Goal: Task Accomplishment & Management: Manage account settings

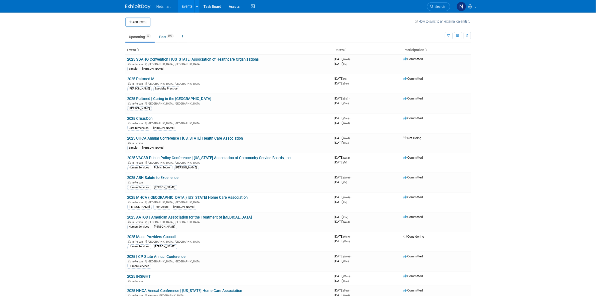
click at [79, 74] on body "Netsmart Events Add Event Bulk Upload Events Shareable Event Boards Recently Vi…" at bounding box center [298, 148] width 596 height 296
click at [434, 9] on link "Search" at bounding box center [438, 6] width 23 height 9
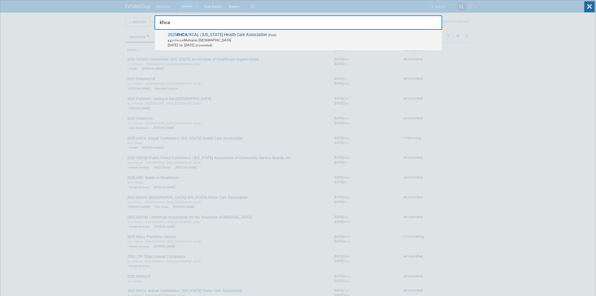
type input "khca"
click at [239, 39] on span "In-Person [PERSON_NAME], [GEOGRAPHIC_DATA]" at bounding box center [304, 40] width 272 height 5
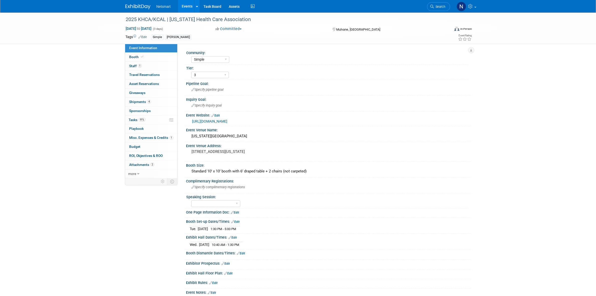
select select "Simple"
select select "3"
click at [149, 121] on link "91% Tasks 91%" at bounding box center [151, 119] width 52 height 9
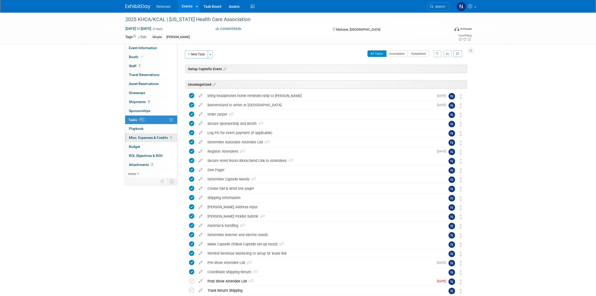
click at [147, 138] on span "Misc. Expenses & Credits 1" at bounding box center [151, 138] width 44 height 4
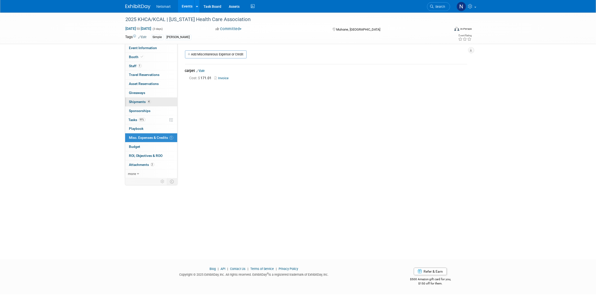
click at [149, 100] on span "4" at bounding box center [149, 102] width 4 height 4
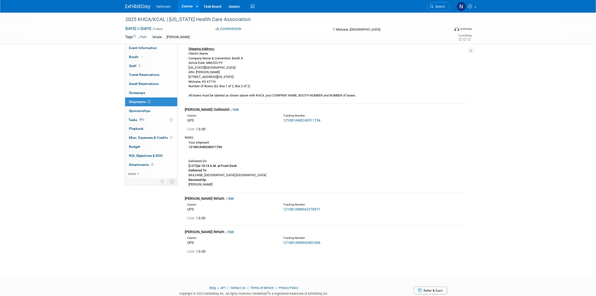
scroll to position [89, 0]
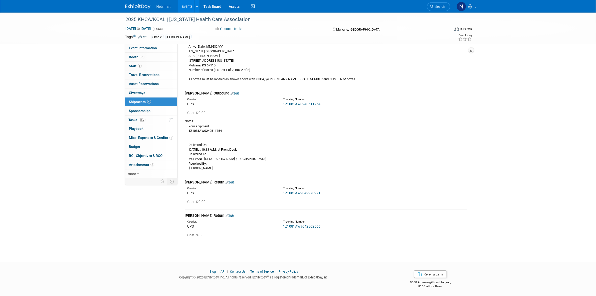
click at [299, 193] on link "1Z1081AW9042270971" at bounding box center [301, 193] width 37 height 4
click at [226, 181] on link "Edit" at bounding box center [230, 182] width 8 height 4
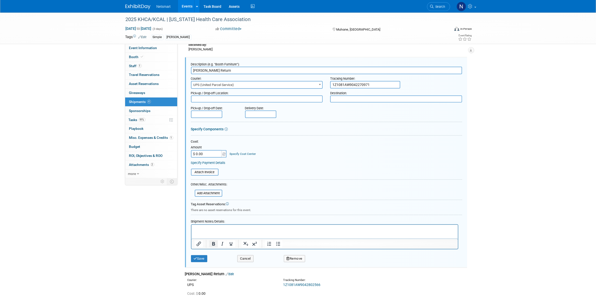
scroll to position [0, 0]
click at [205, 230] on p "Rich Text Area. Press ALT-0 for help." at bounding box center [324, 228] width 261 height 5
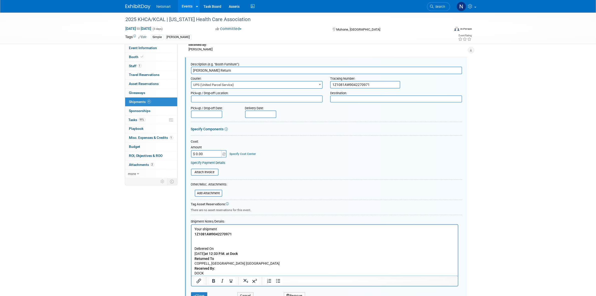
click at [198, 293] on button "Save" at bounding box center [199, 295] width 17 height 7
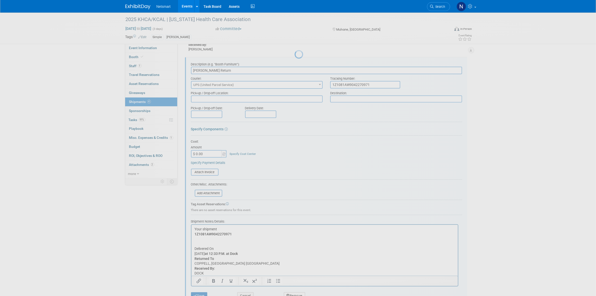
scroll to position [145, 0]
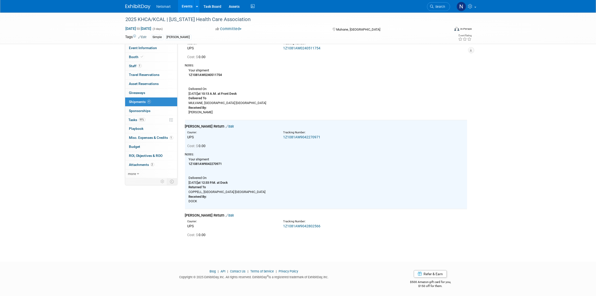
click at [286, 226] on link "1Z1081AW9042802566" at bounding box center [301, 226] width 37 height 4
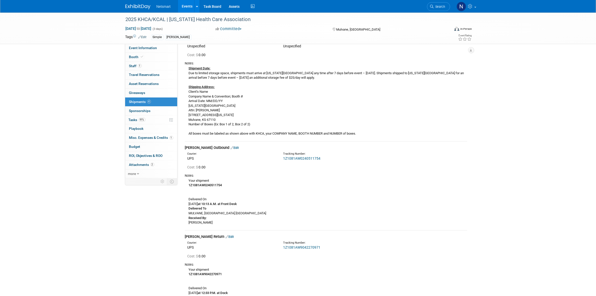
scroll to position [94, 0]
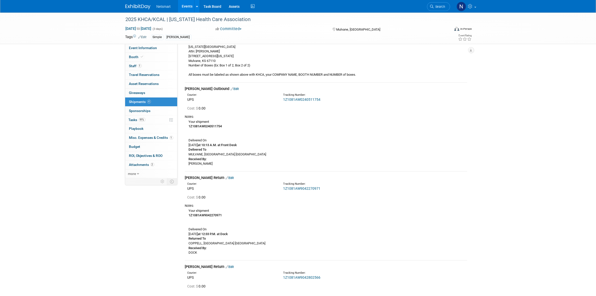
click at [441, 7] on span "Search" at bounding box center [440, 7] width 12 height 4
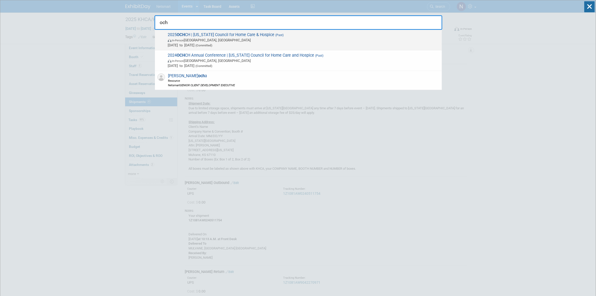
type input "och"
click at [203, 42] on span "In-Person Westerville, OH" at bounding box center [304, 40] width 272 height 5
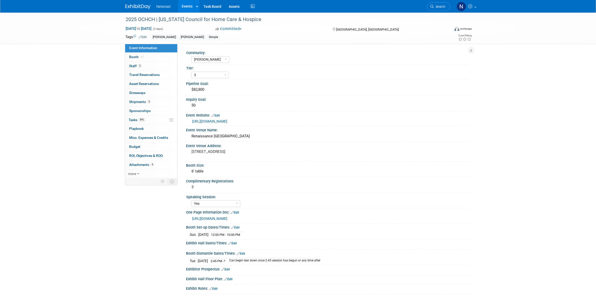
select select "[PERSON_NAME]"
select select "3"
select select "Yes"
click at [148, 101] on span "4" at bounding box center [149, 102] width 4 height 4
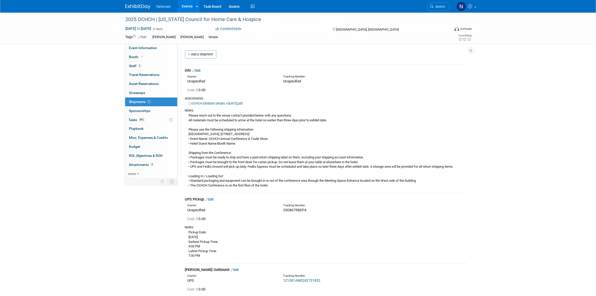
click at [65, 69] on div "2025 OCHCH | Ohio Council for Home Care & Hospice Sep 15, 2025 to Sep 16, 2025 …" at bounding box center [298, 239] width 596 height 453
click at [435, 7] on span "Search" at bounding box center [440, 7] width 12 height 4
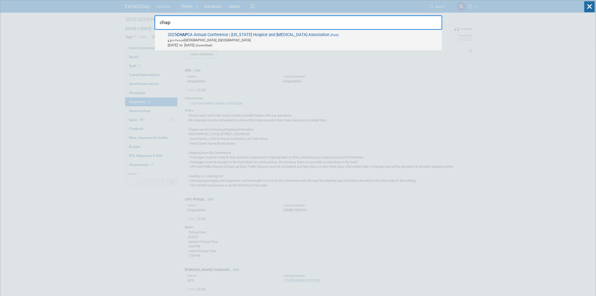
type input "chap"
click at [236, 37] on span "2025 CHAP CA Annual Conference | California Hospice and Palliative Care Associa…" at bounding box center [302, 39] width 273 height 15
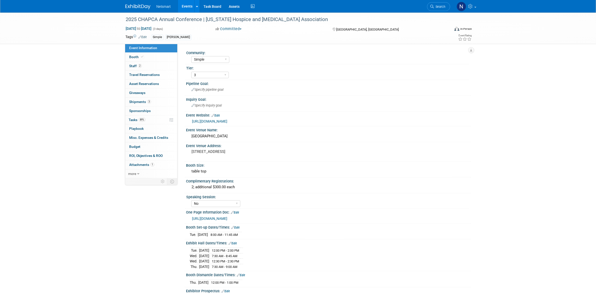
select select "Simple"
select select "3"
select select "No"
click at [153, 101] on link "3 Shipments 3" at bounding box center [151, 101] width 52 height 9
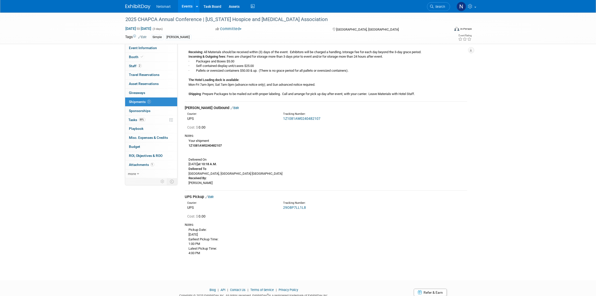
scroll to position [98, 0]
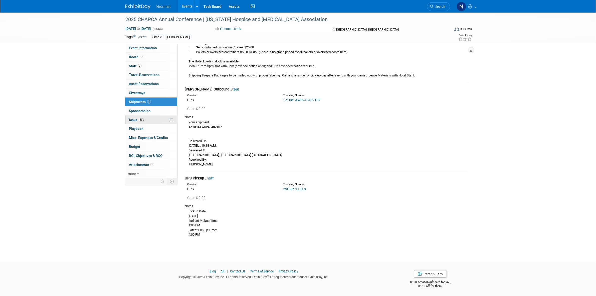
click at [151, 118] on link "89% Tasks 89%" at bounding box center [151, 119] width 52 height 9
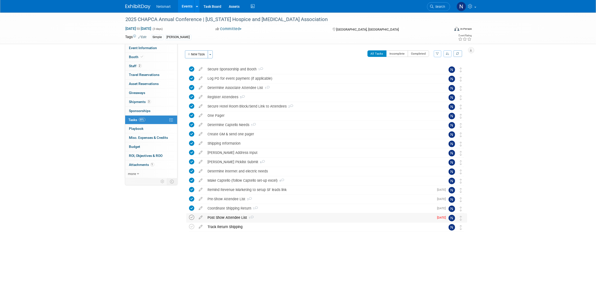
click at [190, 217] on icon at bounding box center [191, 217] width 5 height 5
click at [436, 6] on span "Search" at bounding box center [440, 7] width 12 height 4
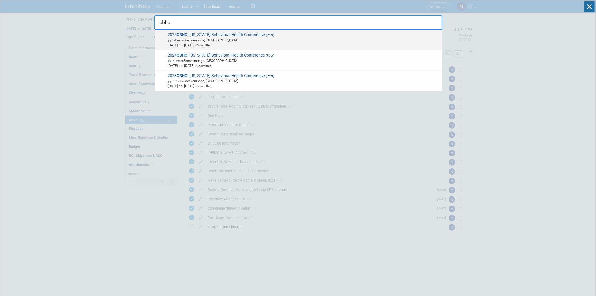
type input "cbhc"
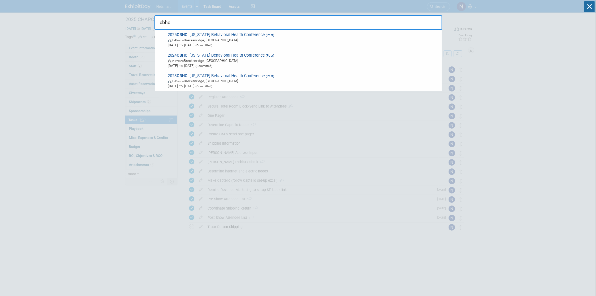
click at [210, 41] on span "In-Person Breckenridge, CO" at bounding box center [304, 40] width 272 height 5
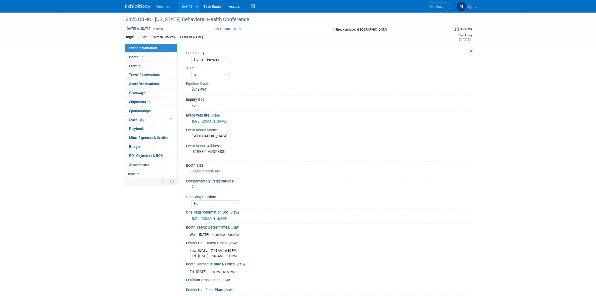
select select "Human Services"
select select "3"
select select "No"
click at [155, 99] on link "3 Shipments 3" at bounding box center [151, 101] width 52 height 9
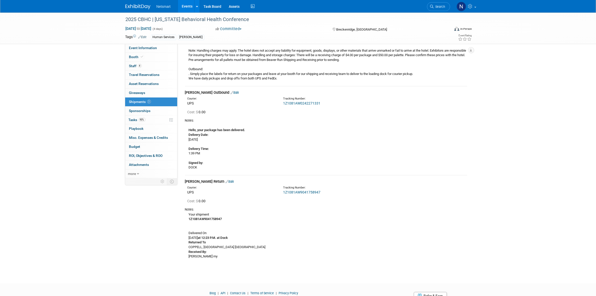
scroll to position [104, 0]
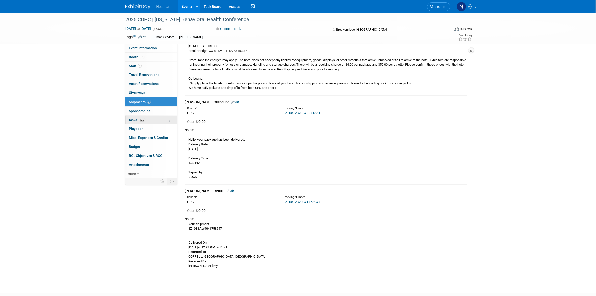
click at [146, 121] on link "90% Tasks 90%" at bounding box center [151, 119] width 52 height 9
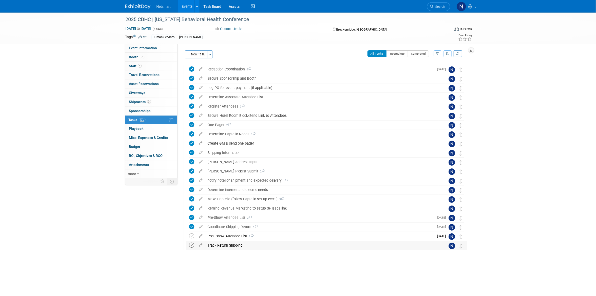
click at [192, 246] on icon at bounding box center [191, 244] width 5 height 5
click at [501, 137] on div "2025 CBHC | Colorado Behavioral Health Conference Sep 17, 2025 to Sep 20, 2025 …" at bounding box center [298, 147] width 596 height 268
click at [439, 6] on span "Search" at bounding box center [440, 7] width 12 height 4
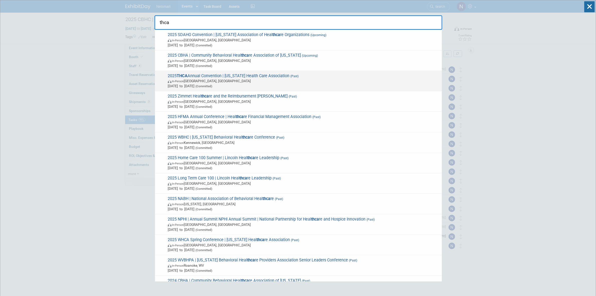
type input "thca"
click at [197, 78] on span "In-Person Houston, TX" at bounding box center [304, 80] width 272 height 5
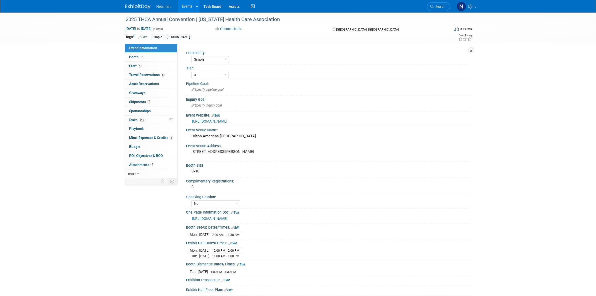
select select "Simple"
select select "3"
select select "No"
click at [151, 101] on span "7" at bounding box center [149, 102] width 4 height 4
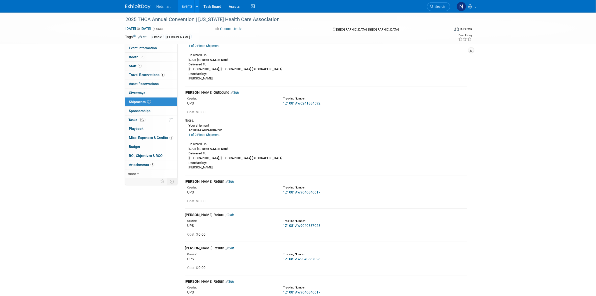
scroll to position [219, 0]
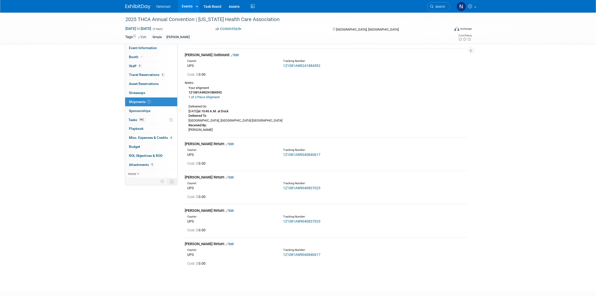
click at [296, 153] on link "1Z1081AW9040840617" at bounding box center [301, 155] width 37 height 4
click at [214, 146] on div "Derse Return Edit" at bounding box center [326, 143] width 282 height 5
click at [226, 144] on link "Edit" at bounding box center [230, 144] width 8 height 4
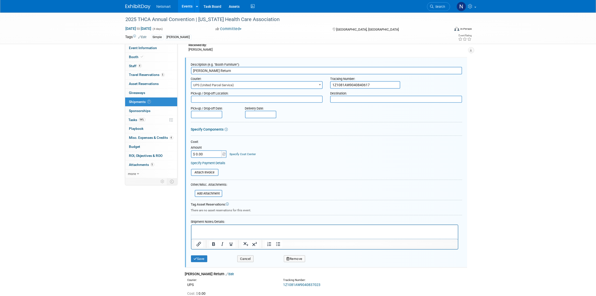
scroll to position [0, 0]
click at [220, 231] on p "Rich Text Area. Press ALT-0 for help." at bounding box center [324, 229] width 261 height 5
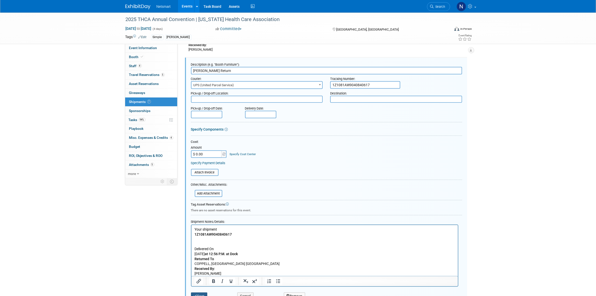
click at [200, 294] on button "Save" at bounding box center [199, 295] width 17 height 7
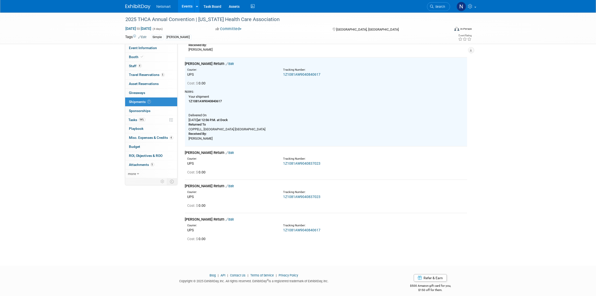
click at [303, 162] on link "1Z1081AW9040837023" at bounding box center [301, 163] width 37 height 4
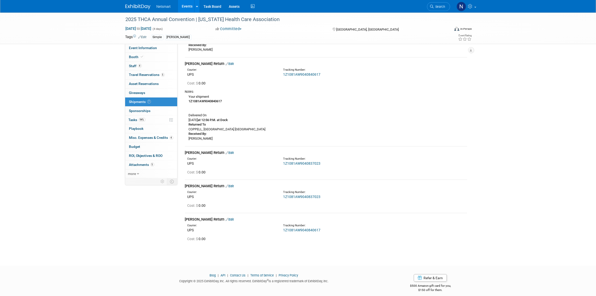
click at [226, 153] on link "Edit" at bounding box center [230, 153] width 8 height 4
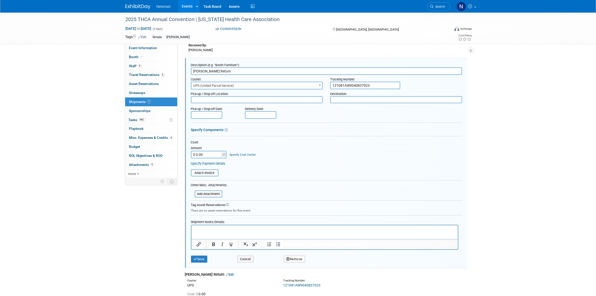
click at [213, 232] on html at bounding box center [324, 228] width 267 height 7
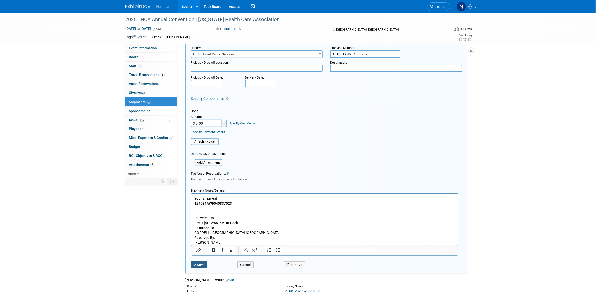
click at [201, 262] on button "Save" at bounding box center [199, 264] width 17 height 7
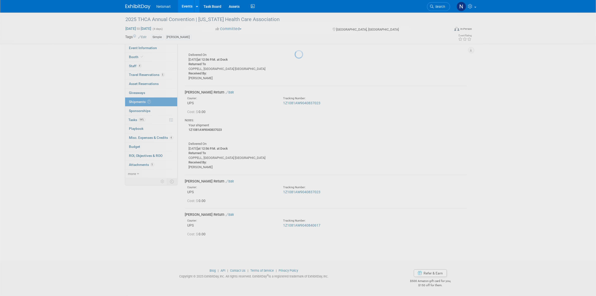
scroll to position [358, 0]
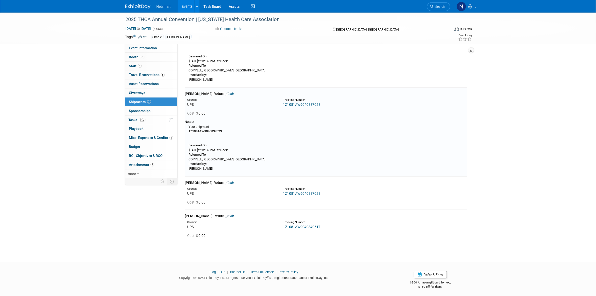
click at [303, 193] on link "1Z1081AW9040837023" at bounding box center [301, 193] width 37 height 4
click at [226, 181] on link "Edit" at bounding box center [230, 183] width 8 height 4
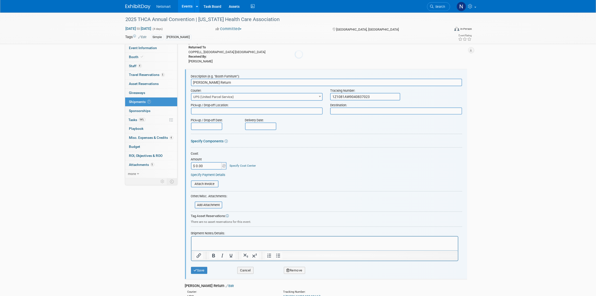
scroll to position [477, 0]
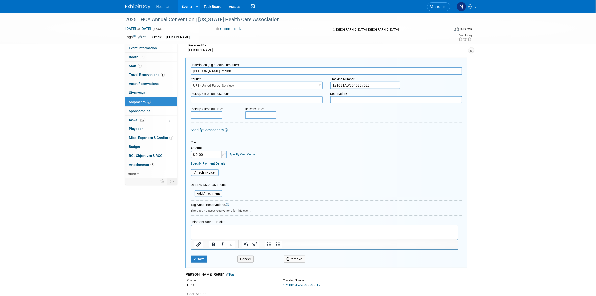
click at [216, 227] on html at bounding box center [324, 228] width 267 height 7
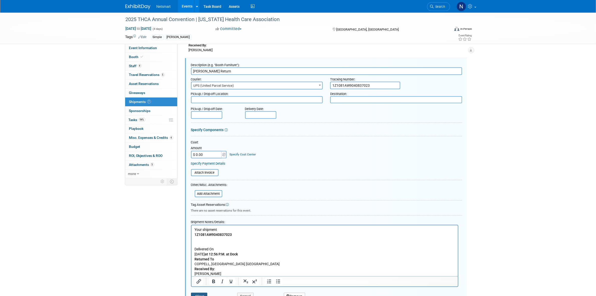
click at [200, 293] on button "Save" at bounding box center [199, 296] width 17 height 7
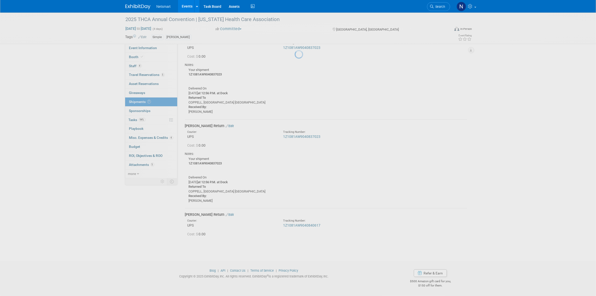
scroll to position [414, 0]
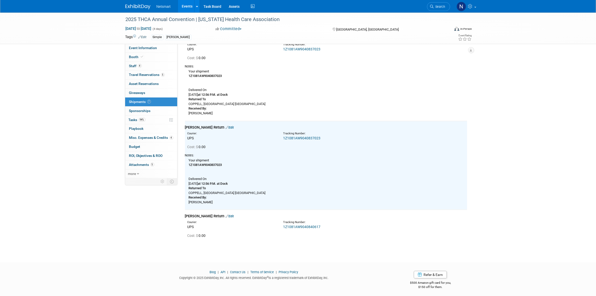
click at [297, 226] on link "1Z1081AW9040840617" at bounding box center [301, 227] width 37 height 4
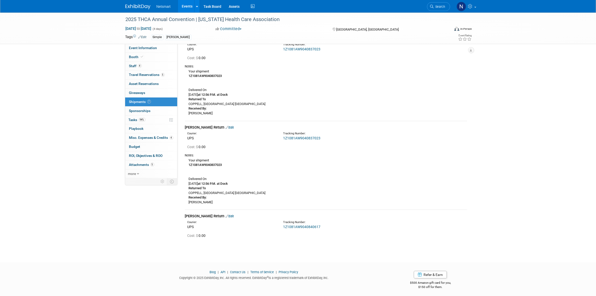
drag, startPoint x: 215, startPoint y: 214, endPoint x: 215, endPoint y: 221, distance: 7.0
click at [226, 214] on link "Edit" at bounding box center [230, 216] width 8 height 4
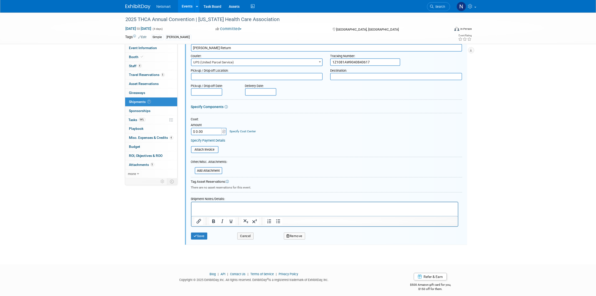
scroll to position [590, 0]
click at [218, 204] on p "Rich Text Area. Press ALT-0 for help." at bounding box center [324, 205] width 261 height 5
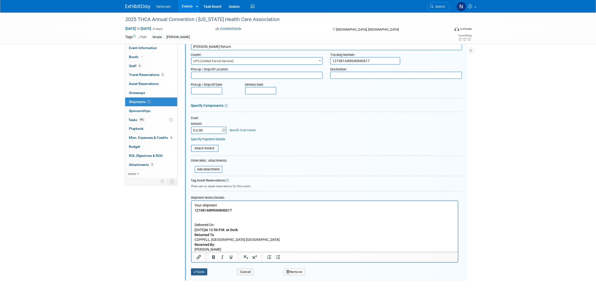
click at [199, 271] on button "Save" at bounding box center [199, 271] width 17 height 7
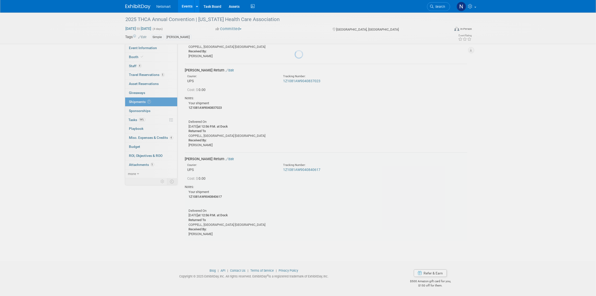
scroll to position [469, 0]
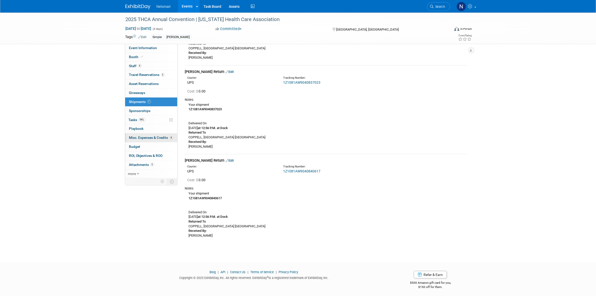
click at [162, 135] on link "4 Misc. Expenses & Credits 4" at bounding box center [151, 137] width 52 height 9
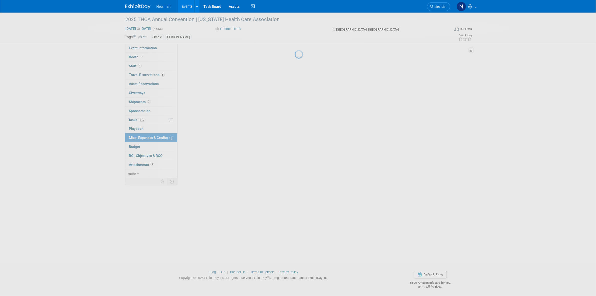
scroll to position [0, 0]
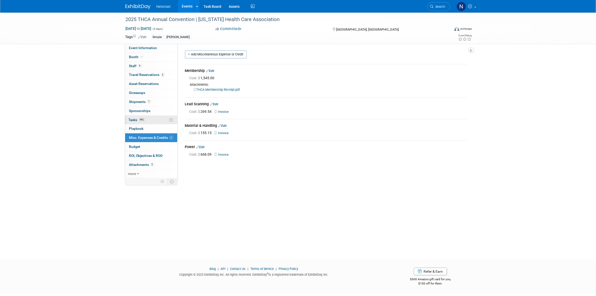
click at [143, 120] on span "94%" at bounding box center [142, 120] width 7 height 4
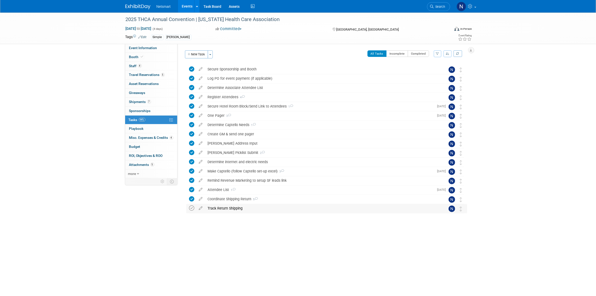
click at [192, 209] on icon at bounding box center [191, 207] width 5 height 5
drag, startPoint x: 544, startPoint y: 126, endPoint x: 541, endPoint y: 124, distance: 3.1
click at [544, 126] on div "2025 THCA Annual Convention | Texas Health Care Association Sep 21, 2025 to Sep…" at bounding box center [298, 131] width 596 height 237
click at [444, 8] on span "Search" at bounding box center [440, 7] width 12 height 4
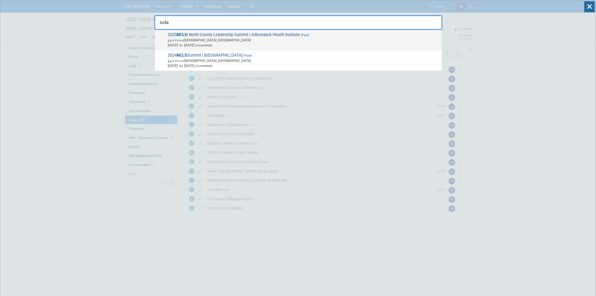
type input "ncls"
click at [230, 33] on span "2025 NCLS | North County Leadership Summit | Adirondack Health Institute (Past)…" at bounding box center [302, 39] width 273 height 15
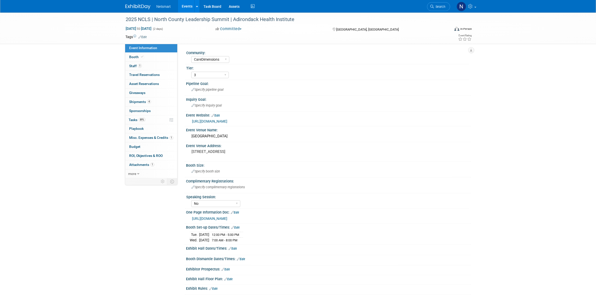
select select "CareDimensions"
select select "3"
select select "No"
click at [152, 102] on link "4 Shipments 4" at bounding box center [151, 101] width 52 height 9
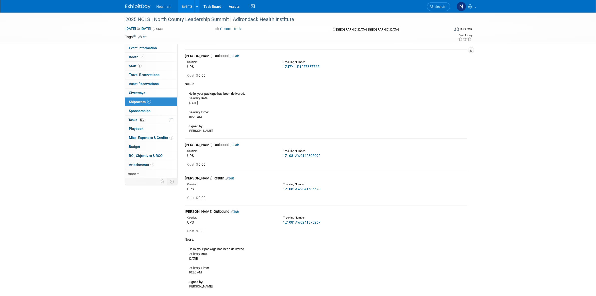
scroll to position [4, 0]
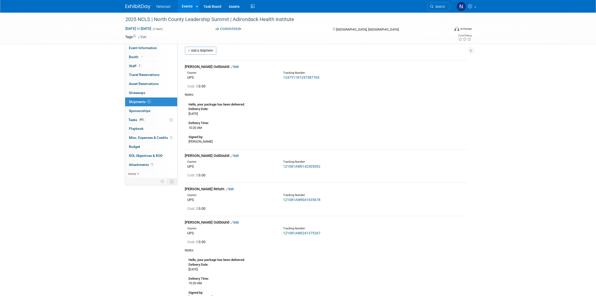
click at [299, 201] on link "1Z1081AW9041635678" at bounding box center [301, 200] width 37 height 4
drag, startPoint x: 430, startPoint y: 9, endPoint x: 433, endPoint y: 7, distance: 3.3
click at [430, 8] on link "Search" at bounding box center [438, 6] width 23 height 9
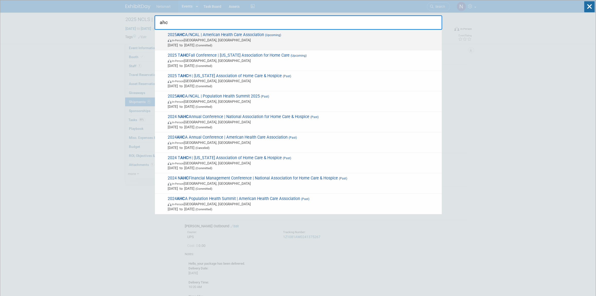
type input "ahc"
click at [222, 36] on span "2025 AHC A/NCAL | American Health Care Association (Upcoming) In-Person [GEOGRA…" at bounding box center [302, 39] width 273 height 15
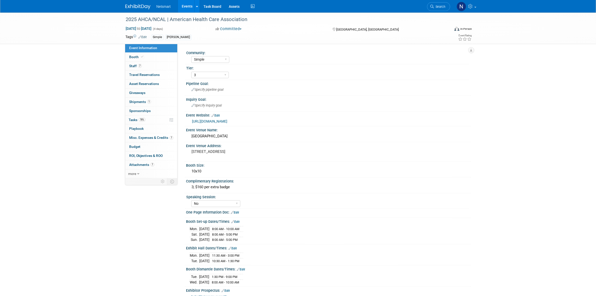
select select "Simple"
select select "3"
select select "No"
click at [149, 68] on link "7 Staff 7" at bounding box center [151, 66] width 52 height 9
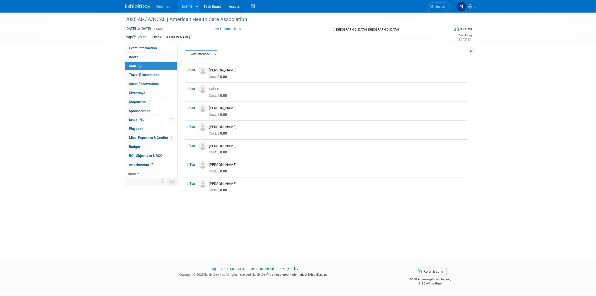
click at [193, 164] on link "Edit" at bounding box center [191, 165] width 8 height 4
select select "03e0165f-eea6-4e87-a036-1faf8afe7446"
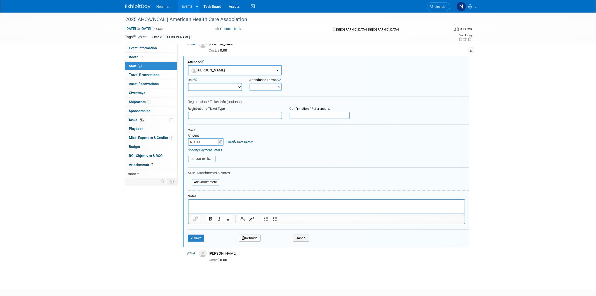
click at [202, 196] on div "Notes" at bounding box center [328, 209] width 281 height 30
click at [237, 200] on html at bounding box center [326, 203] width 276 height 7
click at [201, 235] on button "Save" at bounding box center [196, 237] width 17 height 7
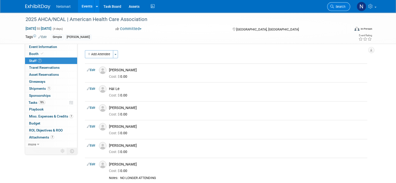
click at [342, 7] on span "Search" at bounding box center [340, 7] width 12 height 4
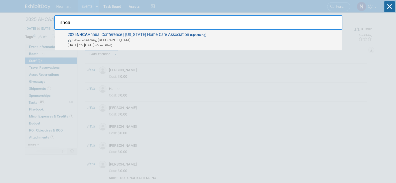
type input "nhca"
click at [283, 39] on span "In-Person [PERSON_NAME], [GEOGRAPHIC_DATA]" at bounding box center [204, 40] width 272 height 5
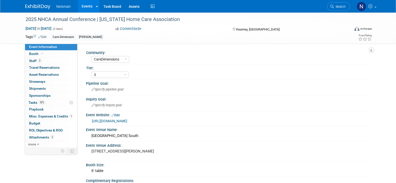
select select "CareDimensions"
select select "3"
select select "No"
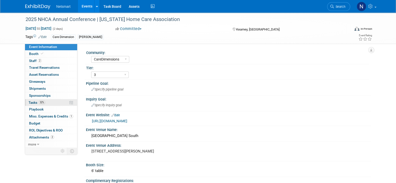
click at [47, 103] on link "32% Tasks 32%" at bounding box center [51, 102] width 52 height 7
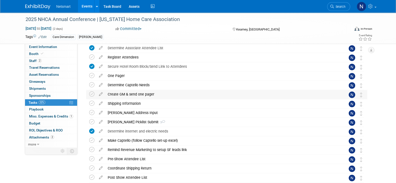
scroll to position [76, 0]
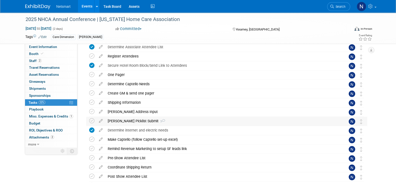
click at [121, 120] on div "Derse Picklist Submit 3" at bounding box center [221, 121] width 233 height 9
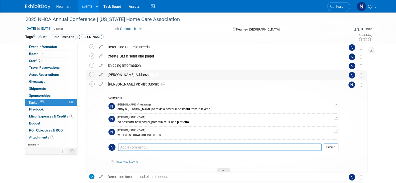
scroll to position [64, 0]
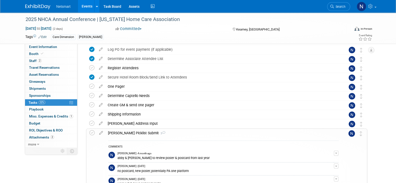
click at [47, 43] on div "2025 NHCA Annual Conference | Nebraska Home Care Association Oct 14, 2025 to Oc…" at bounding box center [198, 28] width 353 height 31
click at [48, 45] on span "Event Information" at bounding box center [43, 47] width 28 height 4
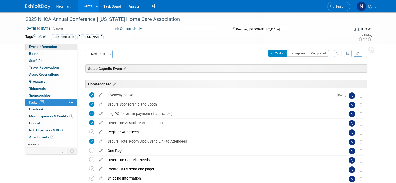
select select "CareDimensions"
select select "3"
select select "No"
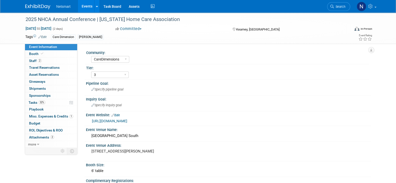
click at [127, 120] on link "https://nehomecare.memberclicks.net/2025-Annual-Conference-Exhibitors#/" at bounding box center [109, 121] width 35 height 4
click at [47, 102] on link "32% Tasks 32%" at bounding box center [51, 102] width 52 height 7
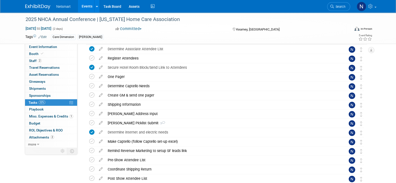
scroll to position [74, 0]
click at [134, 121] on div "Derse Picklist Submit 3" at bounding box center [221, 123] width 233 height 9
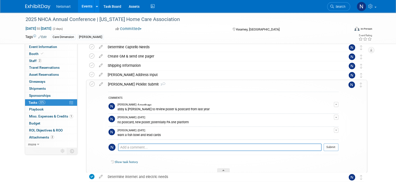
scroll to position [114, 0]
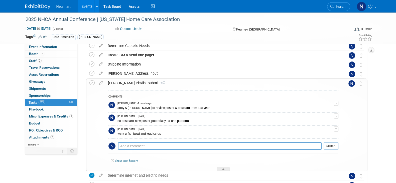
drag, startPoint x: 190, startPoint y: 121, endPoint x: 152, endPoint y: 123, distance: 38.1
click at [152, 123] on td "Nina Finn - 10 days ago no postcard, new poster, potentially PA one platform" at bounding box center [225, 119] width 216 height 13
click at [198, 122] on div "no postcard, new poster, potentially PA one platform" at bounding box center [225, 120] width 216 height 5
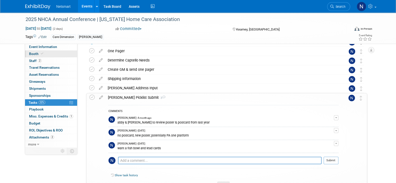
click at [68, 53] on link "Booth" at bounding box center [51, 54] width 52 height 7
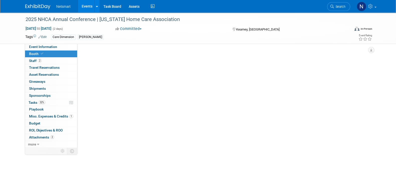
scroll to position [0, 0]
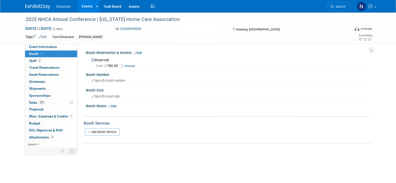
click at [130, 67] on link "Invoice" at bounding box center [129, 66] width 17 height 4
click at [164, 63] on div "Cost: $ 780.00 Invoice" at bounding box center [229, 66] width 276 height 6
